Goal: Check status: Check status

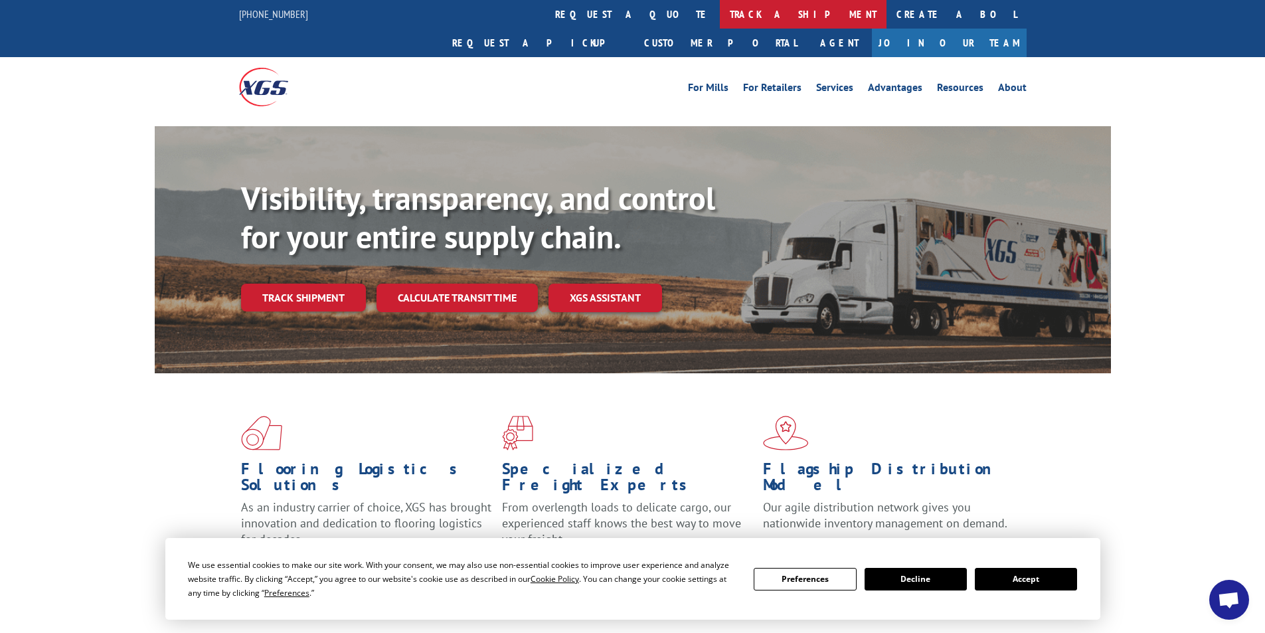
click at [720, 6] on link "track a shipment" at bounding box center [803, 14] width 167 height 29
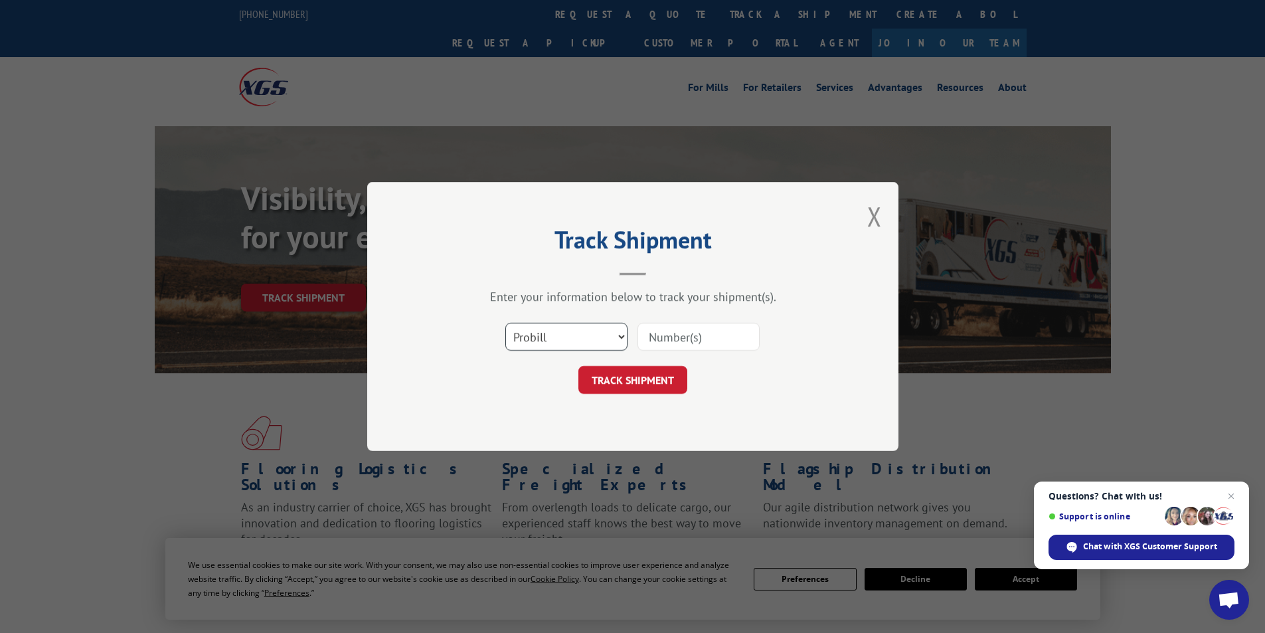
click at [562, 324] on select "Select category... Probill BOL PO" at bounding box center [566, 337] width 122 height 28
click at [580, 336] on select "Select category... Probill BOL PO" at bounding box center [566, 337] width 122 height 28
click at [685, 333] on input at bounding box center [699, 337] width 122 height 28
paste input "17694145"
type input "17694145"
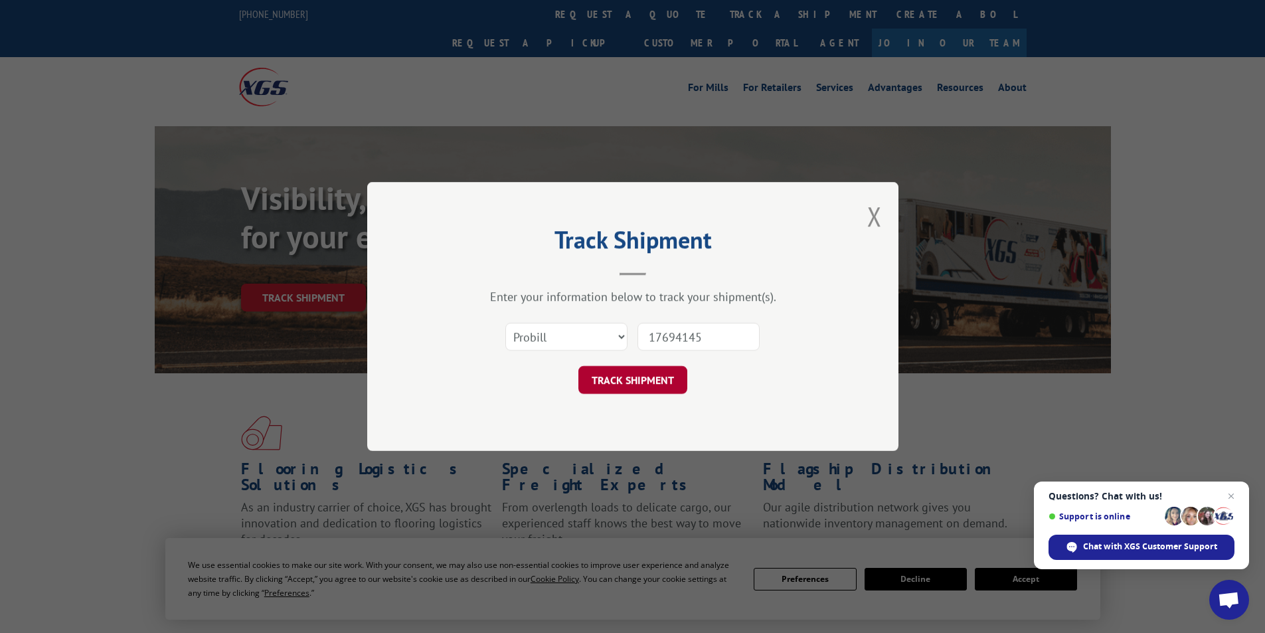
click at [673, 367] on button "TRACK SHIPMENT" at bounding box center [632, 380] width 109 height 28
